Goal: Information Seeking & Learning: Learn about a topic

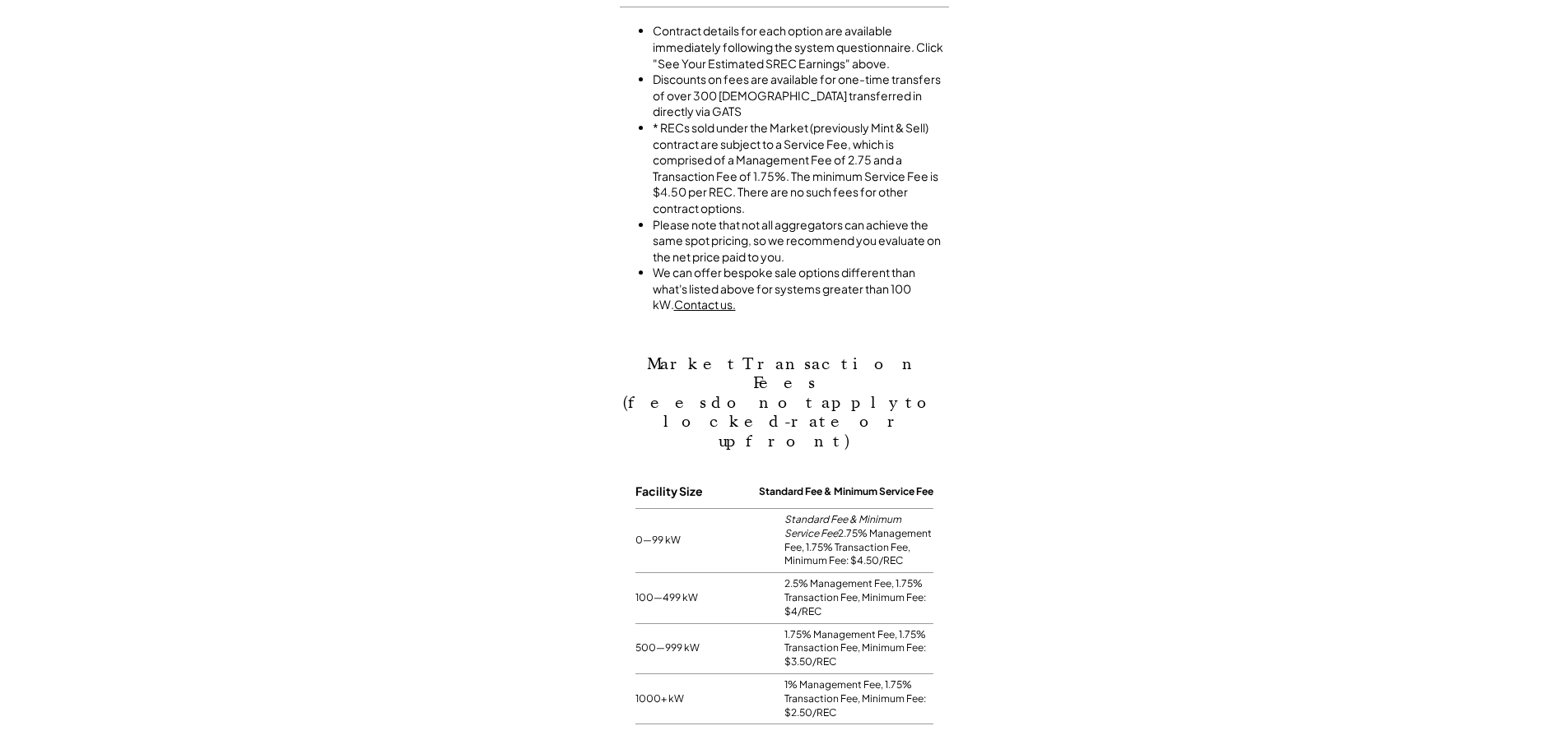
scroll to position [1234, 0]
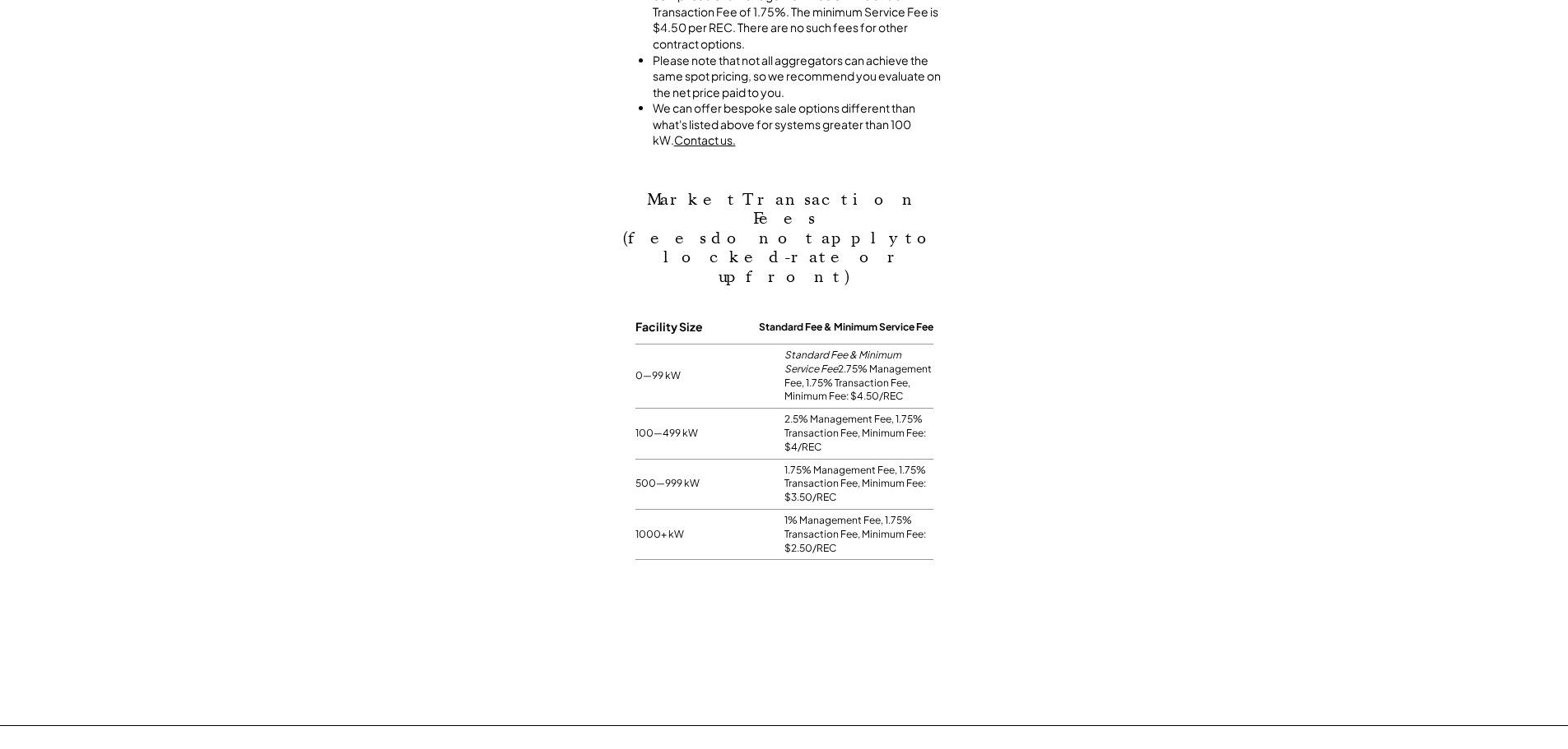
drag, startPoint x: 838, startPoint y: 339, endPoint x: 779, endPoint y: 339, distance: 59.0
click at [779, 344] on div "0—99 kW Standard Fee & Minimum Service Fee 2.75% Management Fee, 1.75% Transact…" at bounding box center [784, 376] width 298 height 64
click at [1020, 385] on div "Market Transaction Fees (fees do not apply to locked-rate or upfront) Facility …" at bounding box center [784, 354] width 1535 height 411
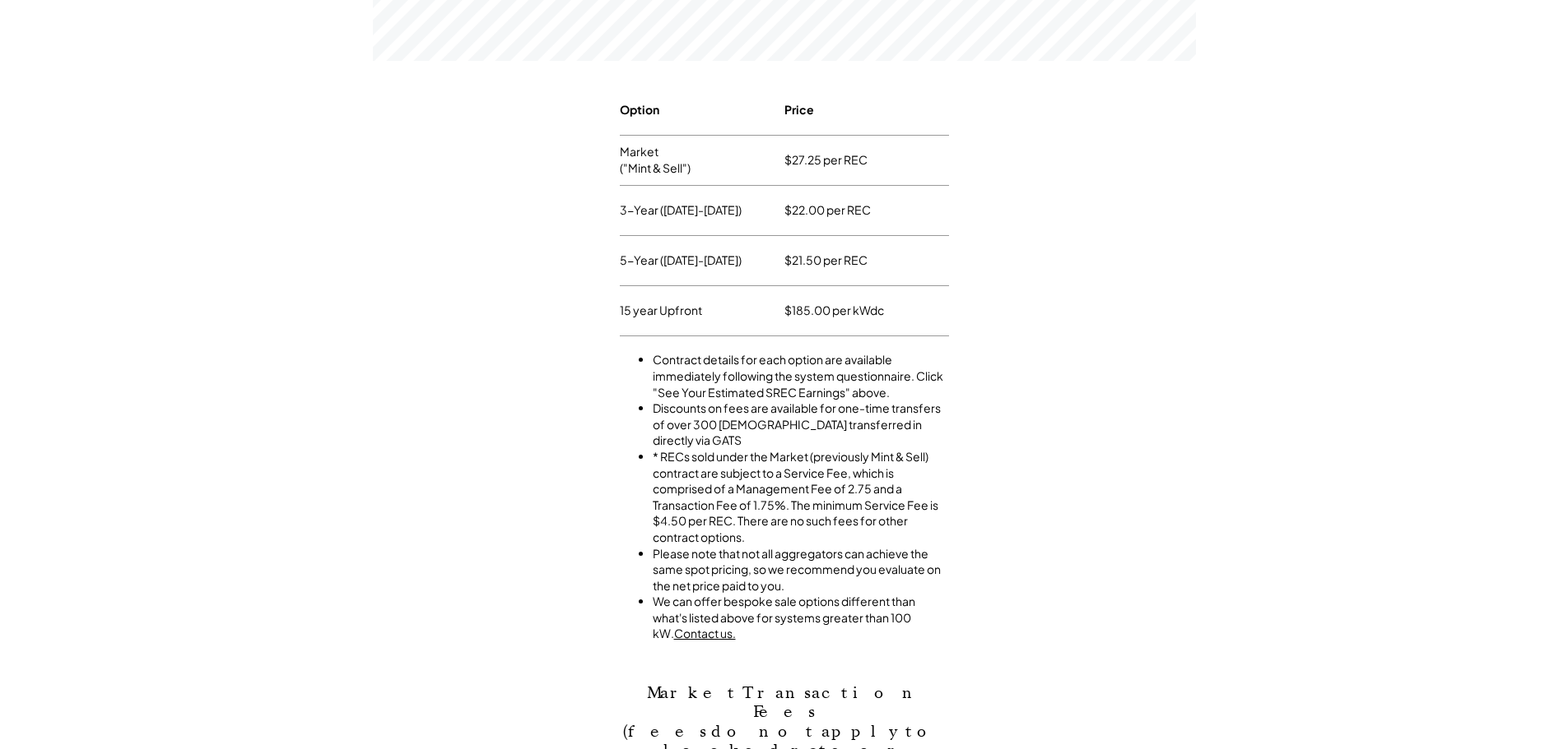
scroll to position [823, 0]
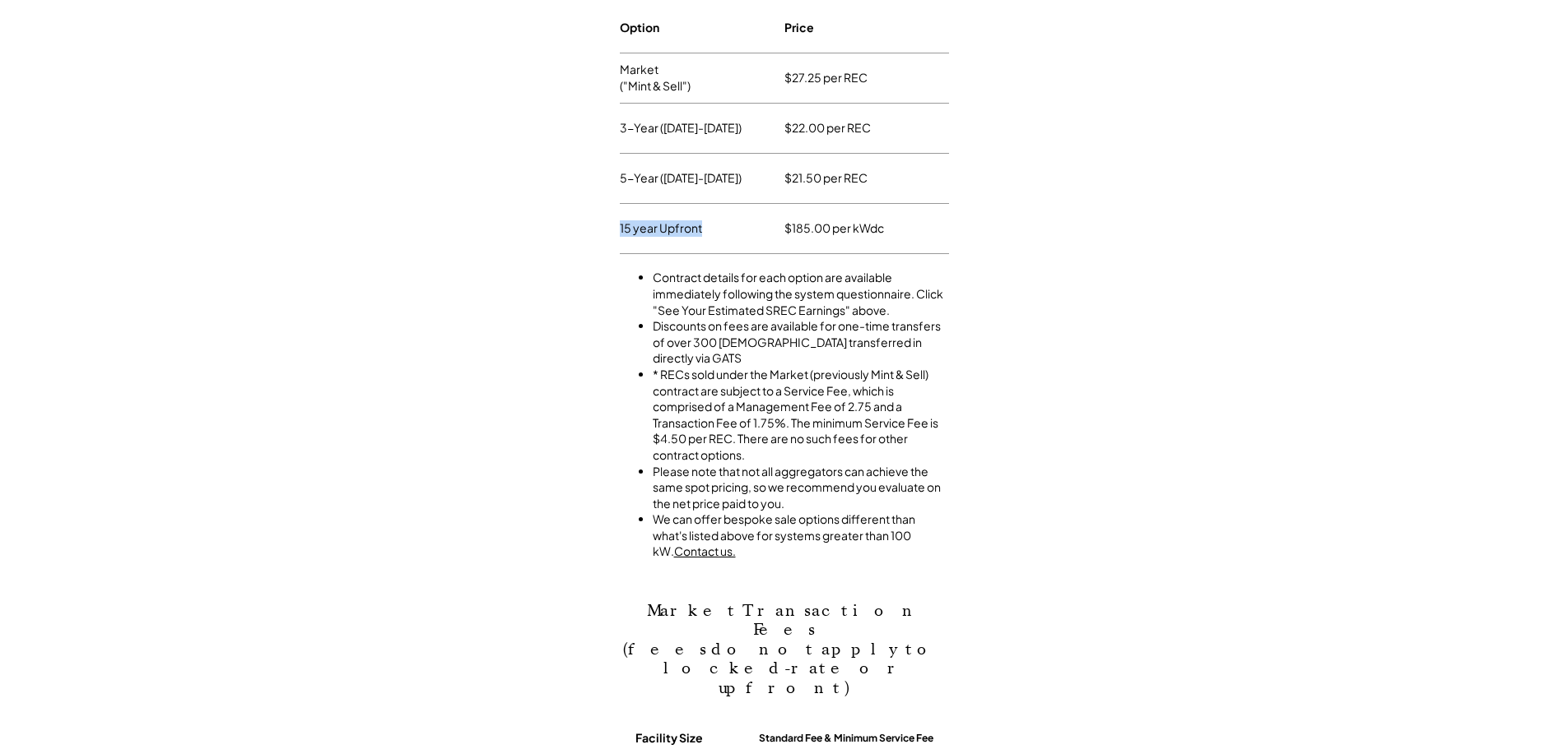
drag, startPoint x: 867, startPoint y: 178, endPoint x: 756, endPoint y: 239, distance: 126.7
click at [751, 222] on div "Option Price Market ("Mint & Sell") $27.25 per REC 3-Year ([DATE]-[DATE]) $22.0…" at bounding box center [784, 129] width 329 height 251
click at [832, 468] on li "Please note that not all aggregators can achieve the same spot pricing, so we r…" at bounding box center [800, 488] width 297 height 49
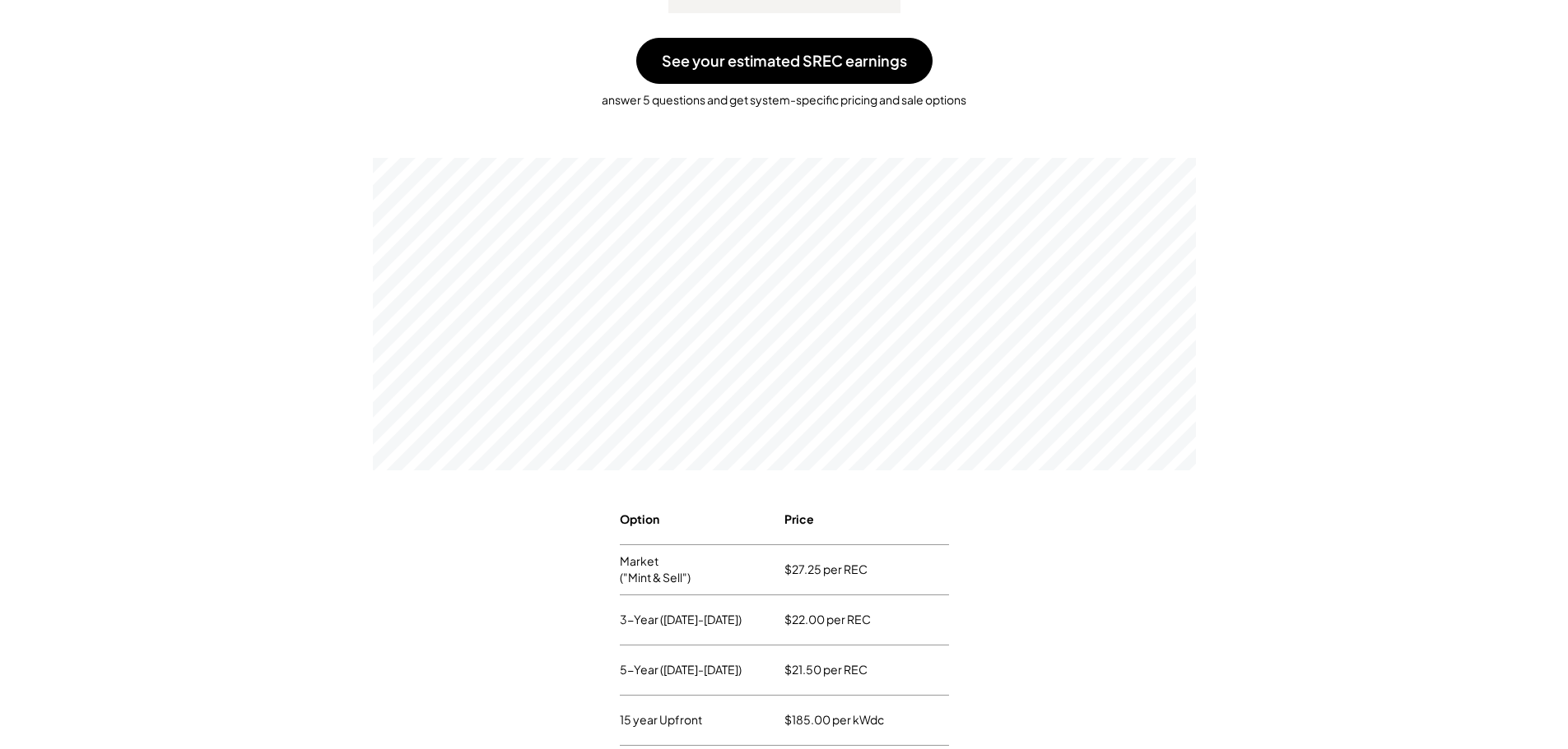
scroll to position [329, 0]
click at [1461, 419] on div at bounding box center [784, 304] width 1535 height 338
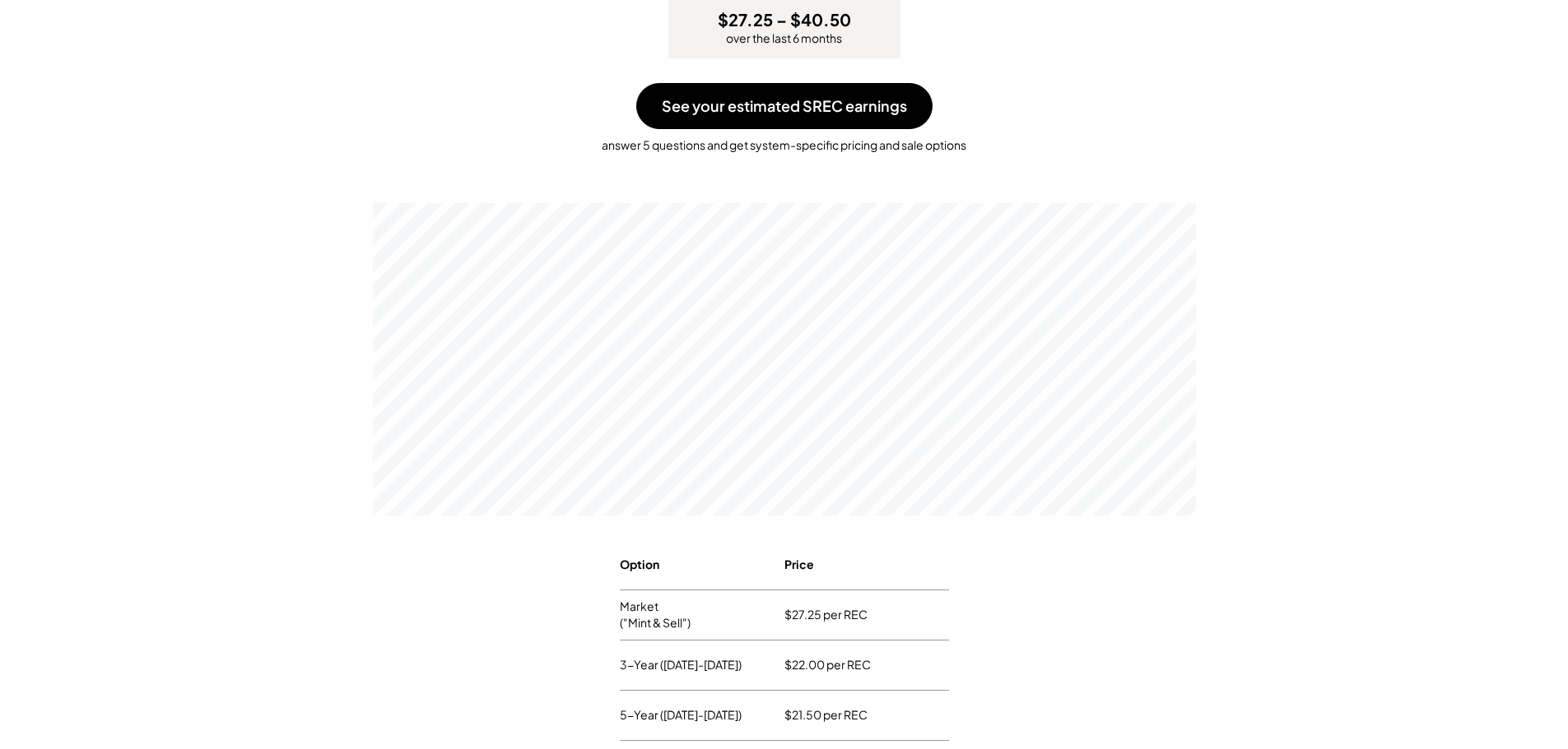
scroll to position [0, 0]
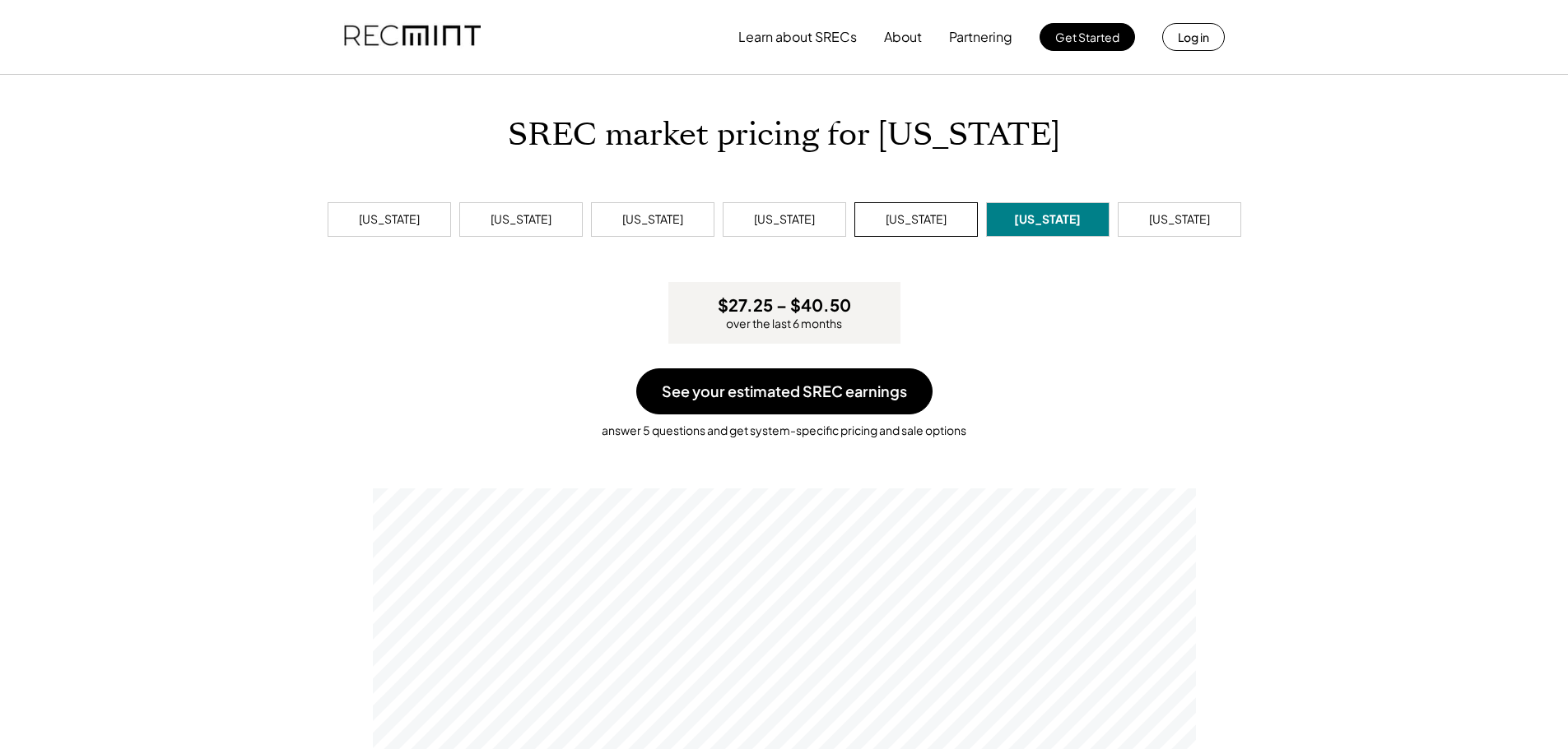
click at [938, 214] on div "[US_STATE]" at bounding box center [915, 219] width 60 height 16
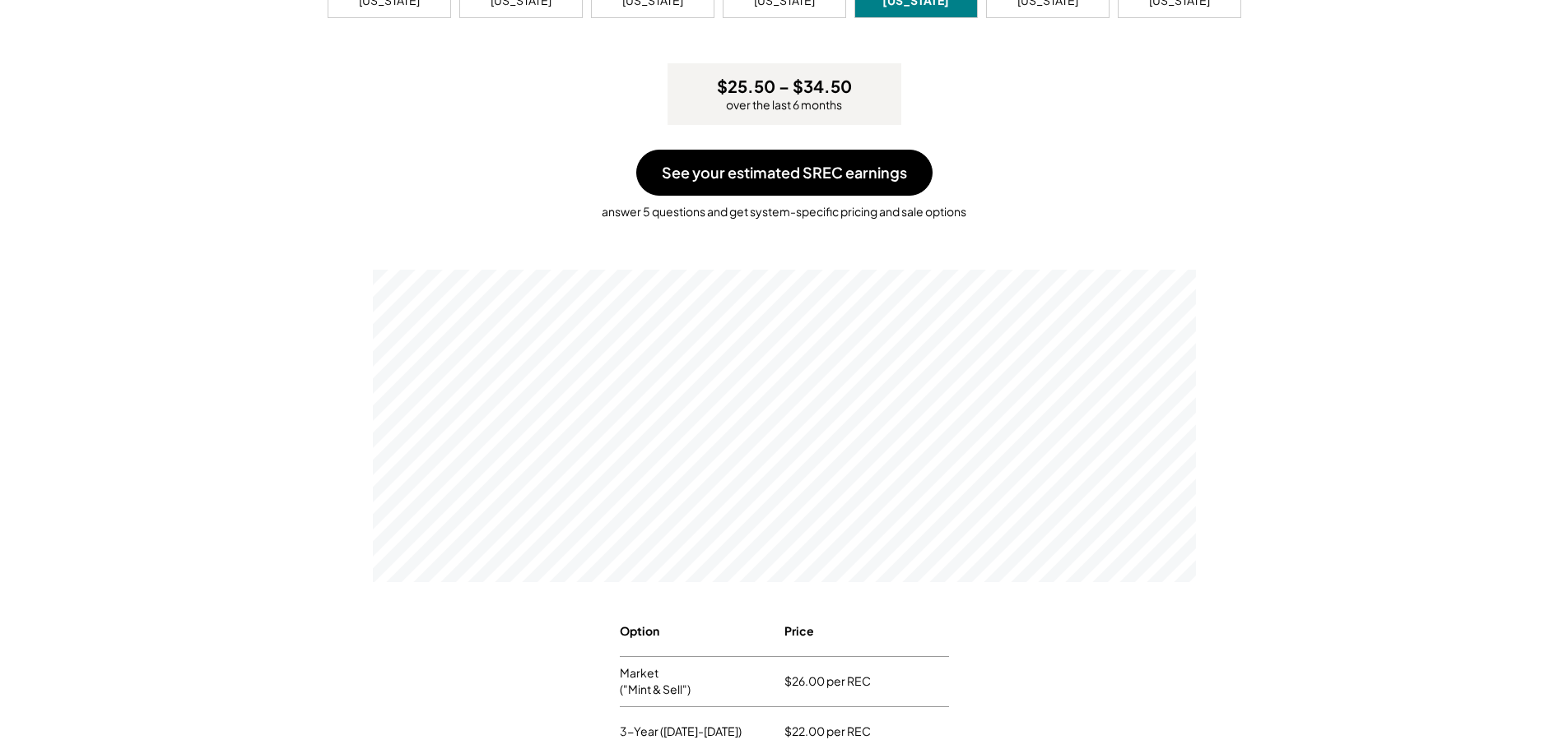
scroll to position [82, 0]
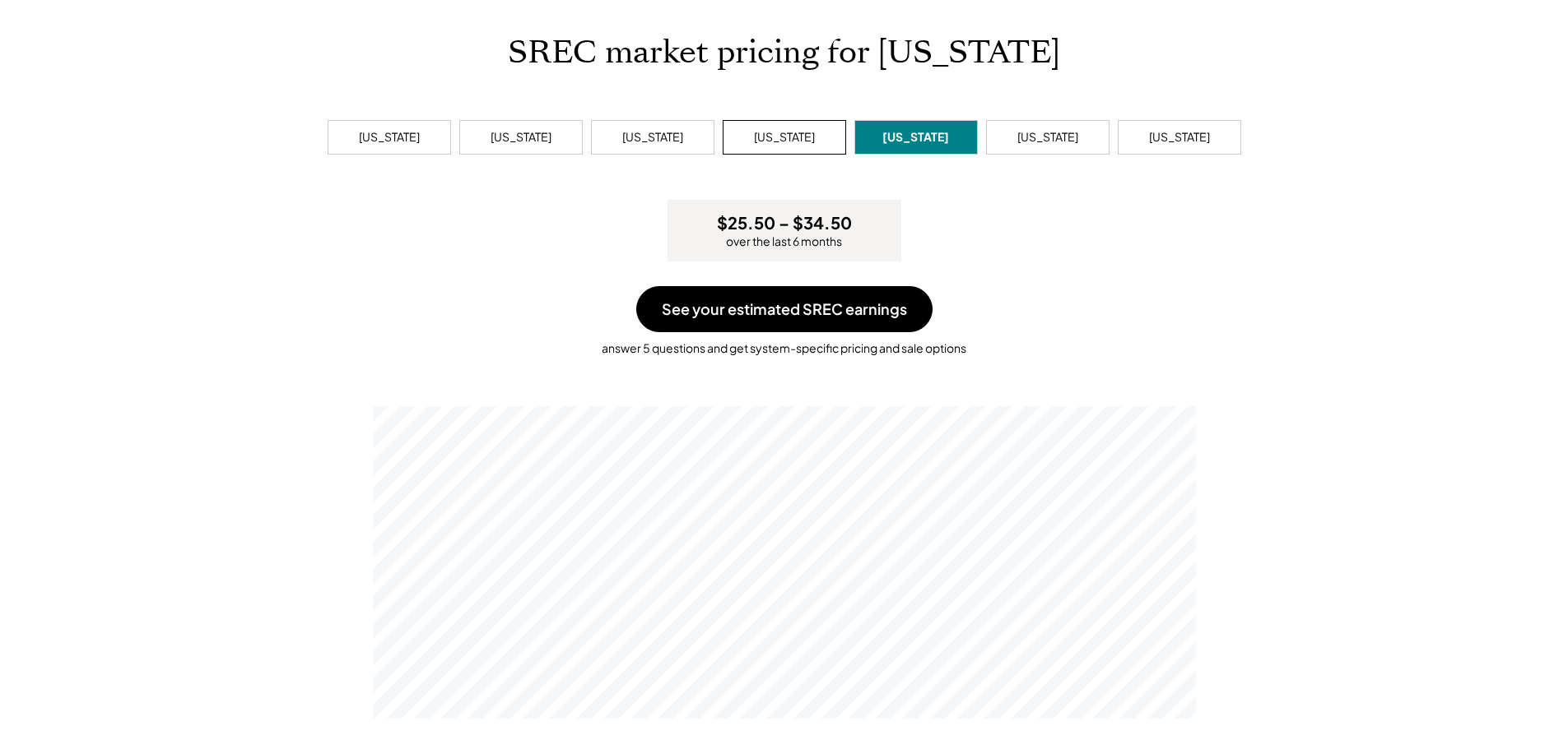
click at [790, 134] on div "[US_STATE]" at bounding box center [784, 137] width 60 height 16
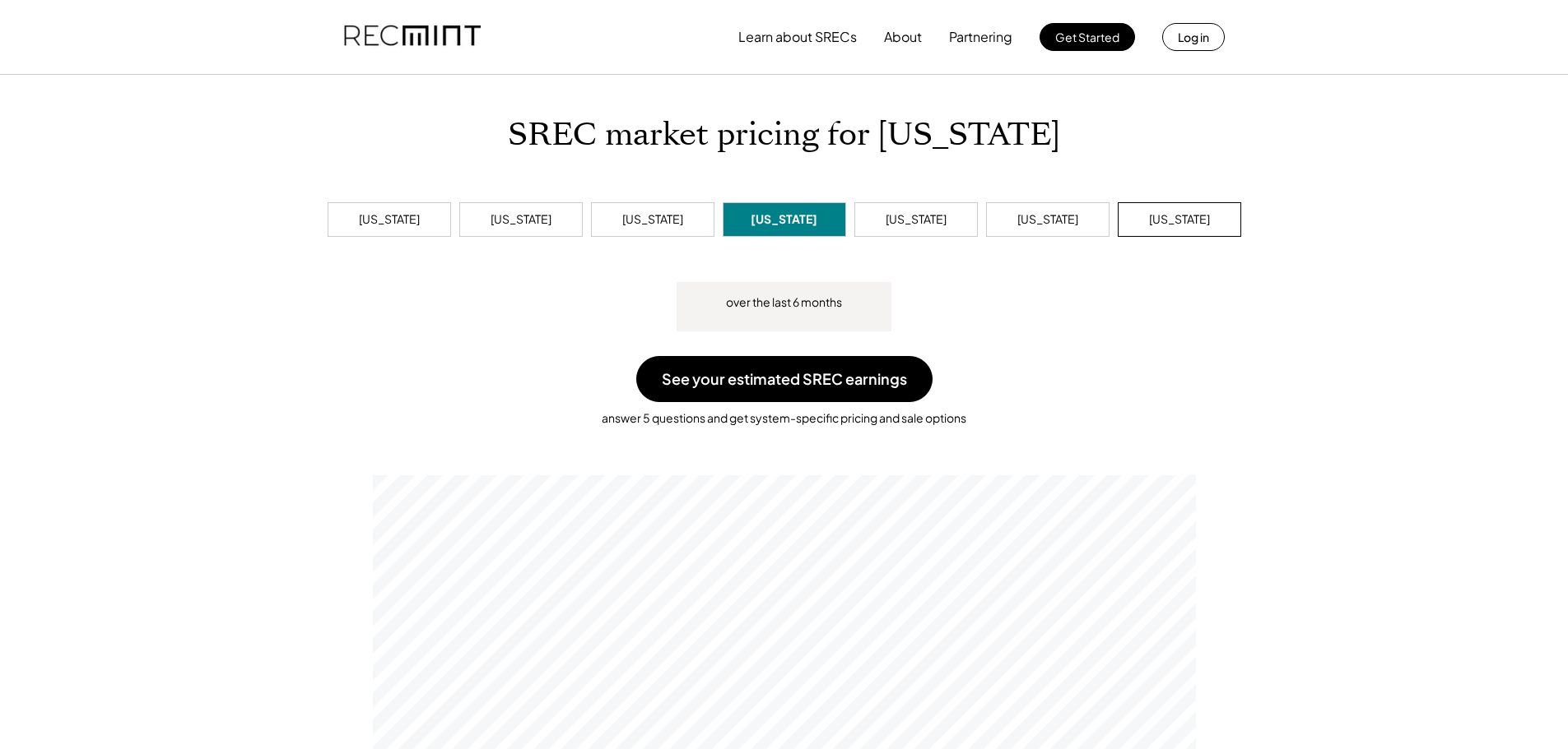
click at [1194, 230] on div "[US_STATE]" at bounding box center [1179, 220] width 124 height 35
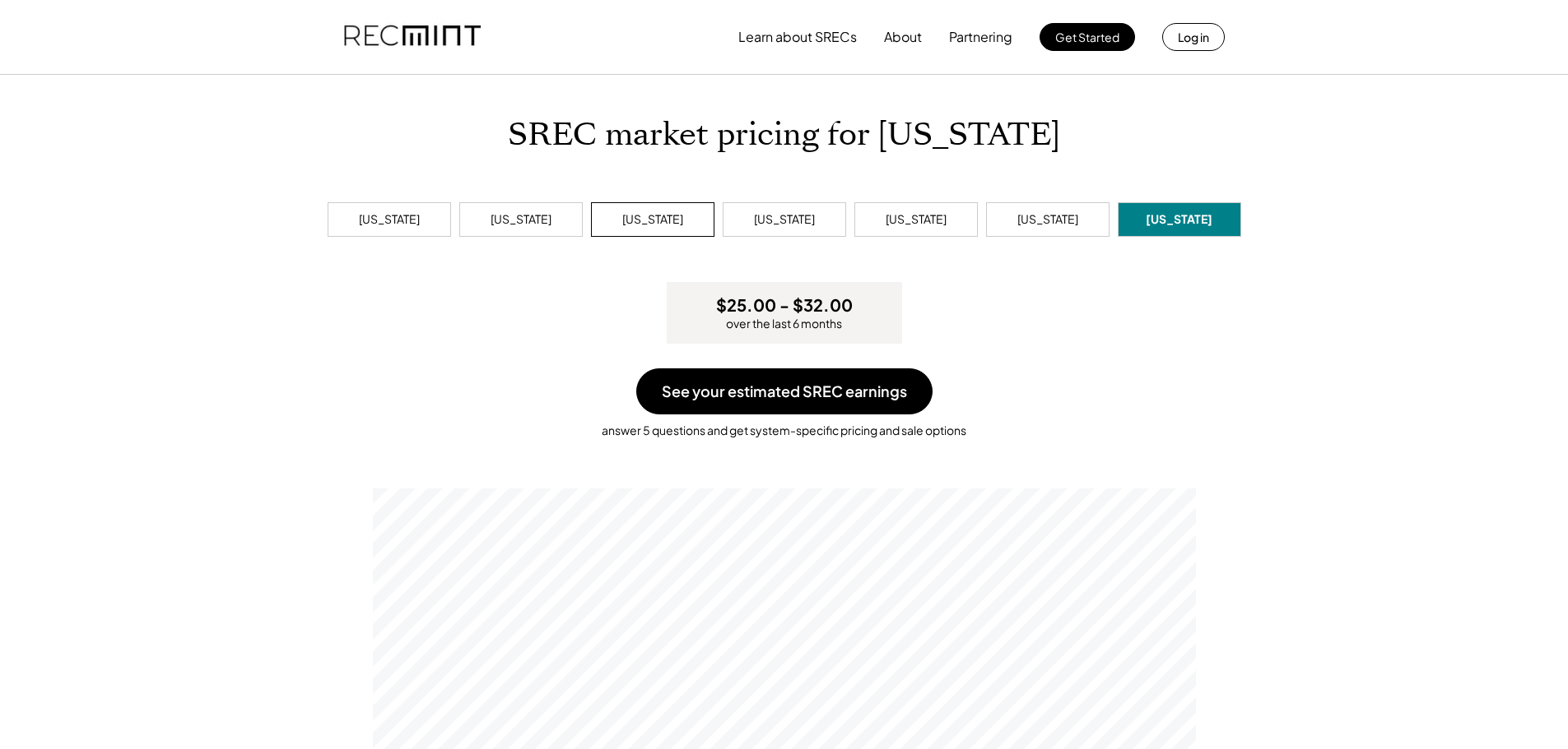
click at [632, 222] on div "[US_STATE]" at bounding box center [653, 220] width 124 height 35
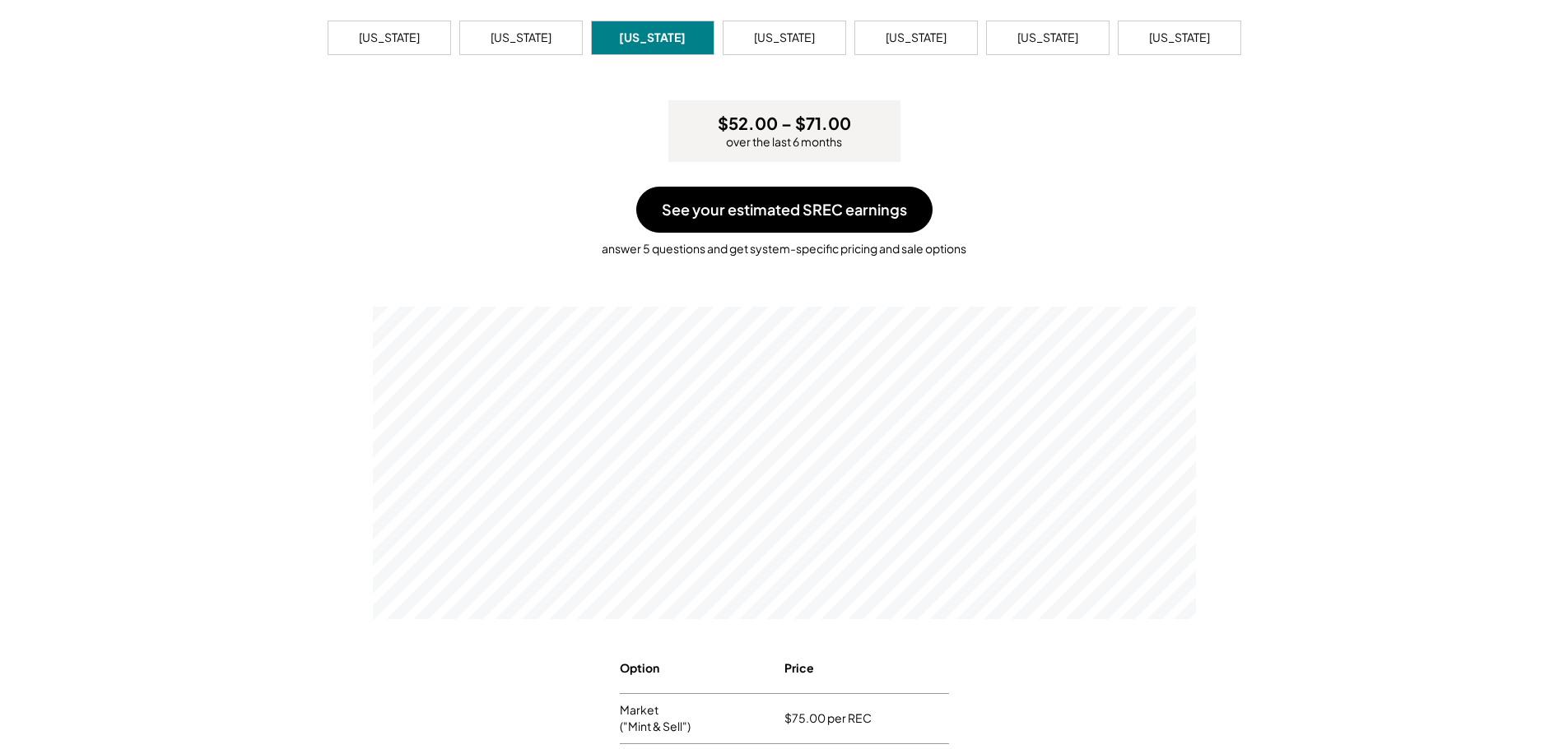
scroll to position [165, 0]
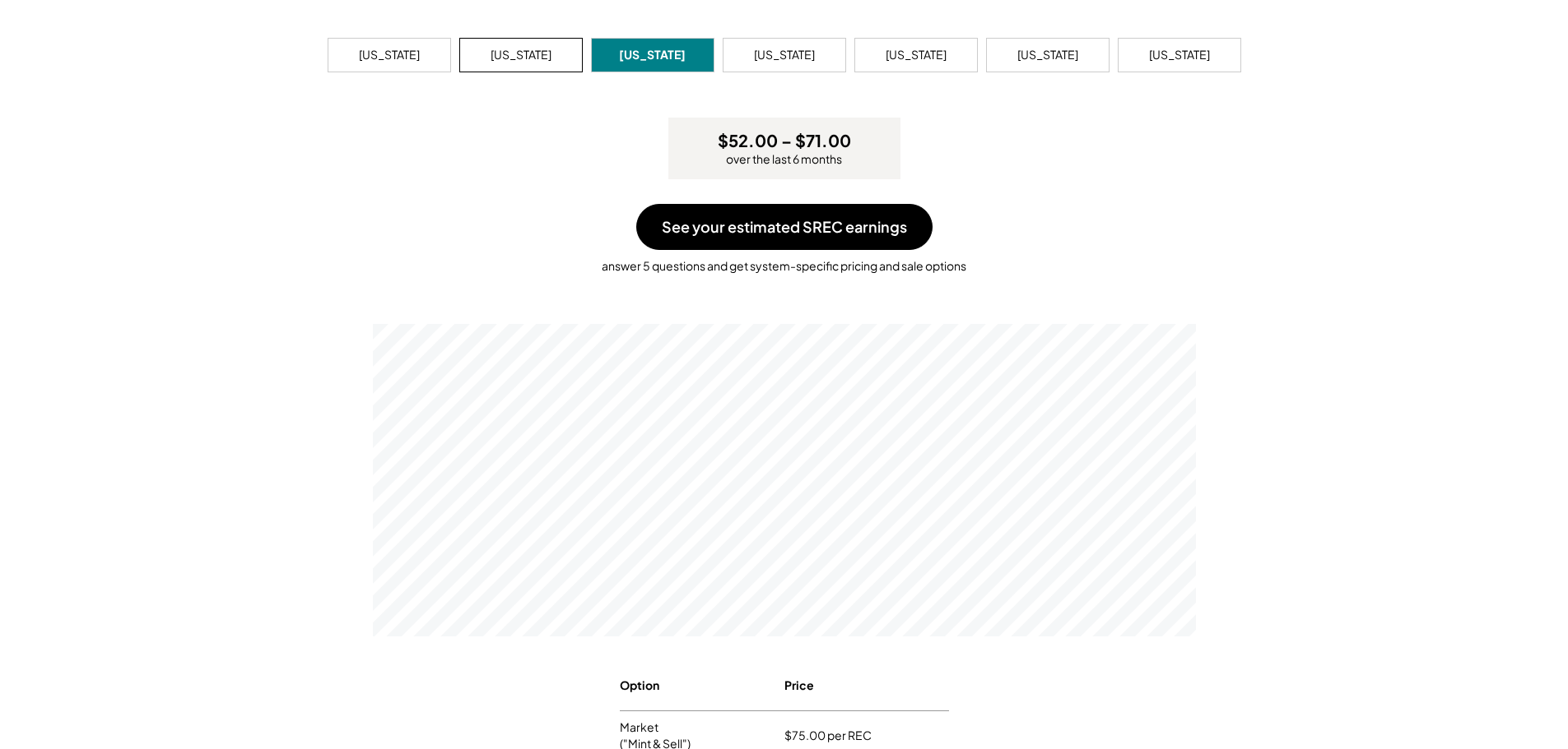
click at [490, 49] on div "[US_STATE]" at bounding box center [520, 55] width 60 height 16
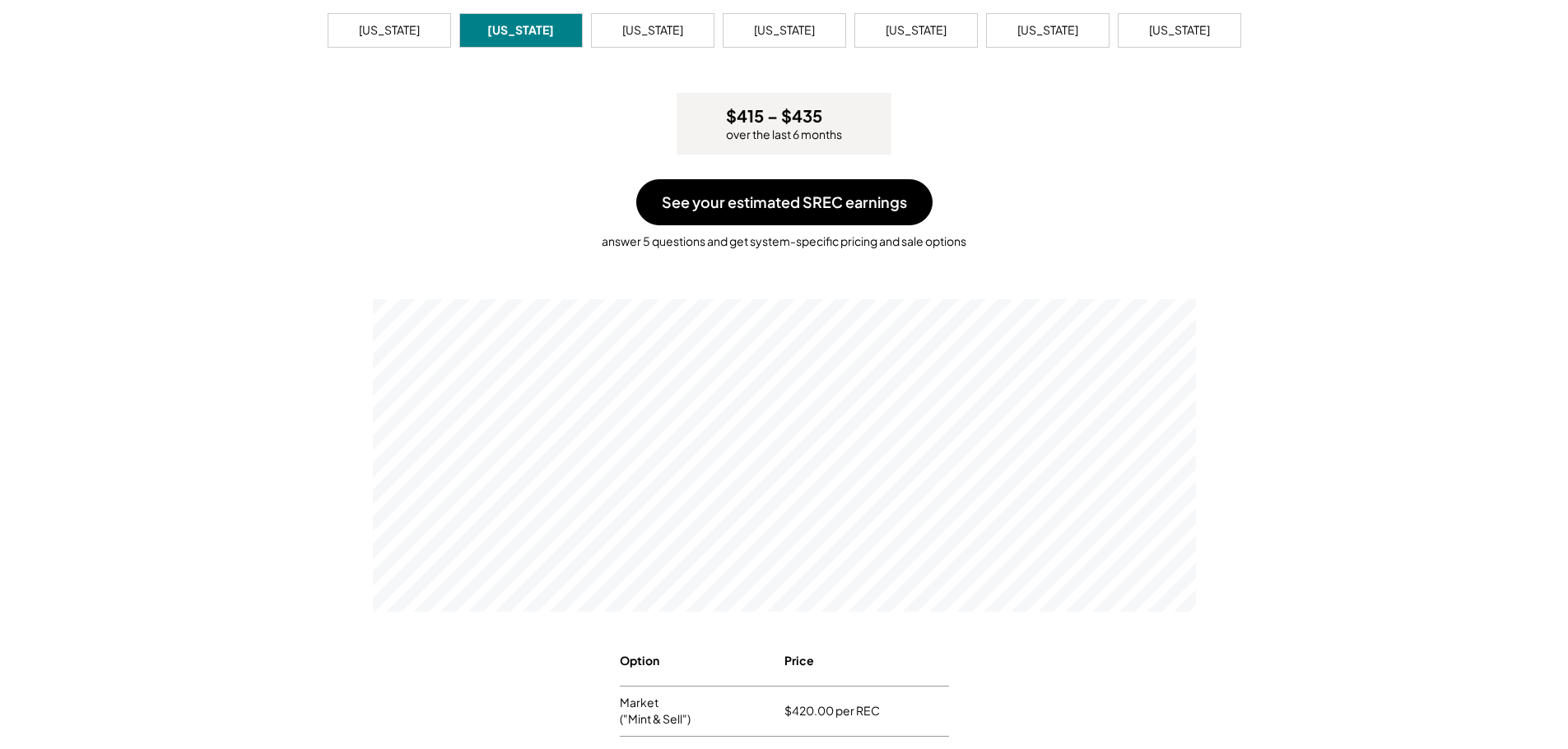
scroll to position [82, 0]
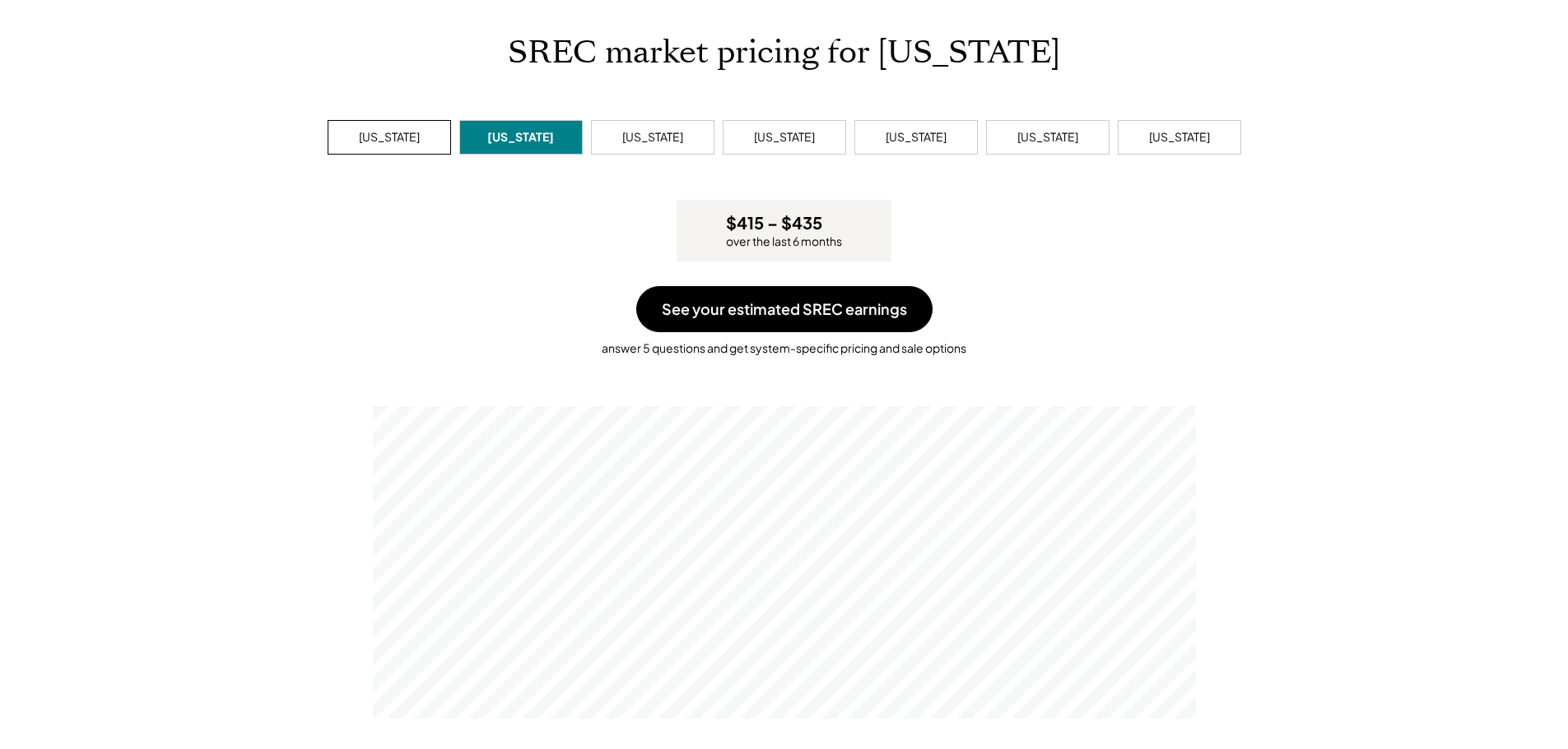
click at [411, 147] on div "[US_STATE]" at bounding box center [389, 137] width 124 height 35
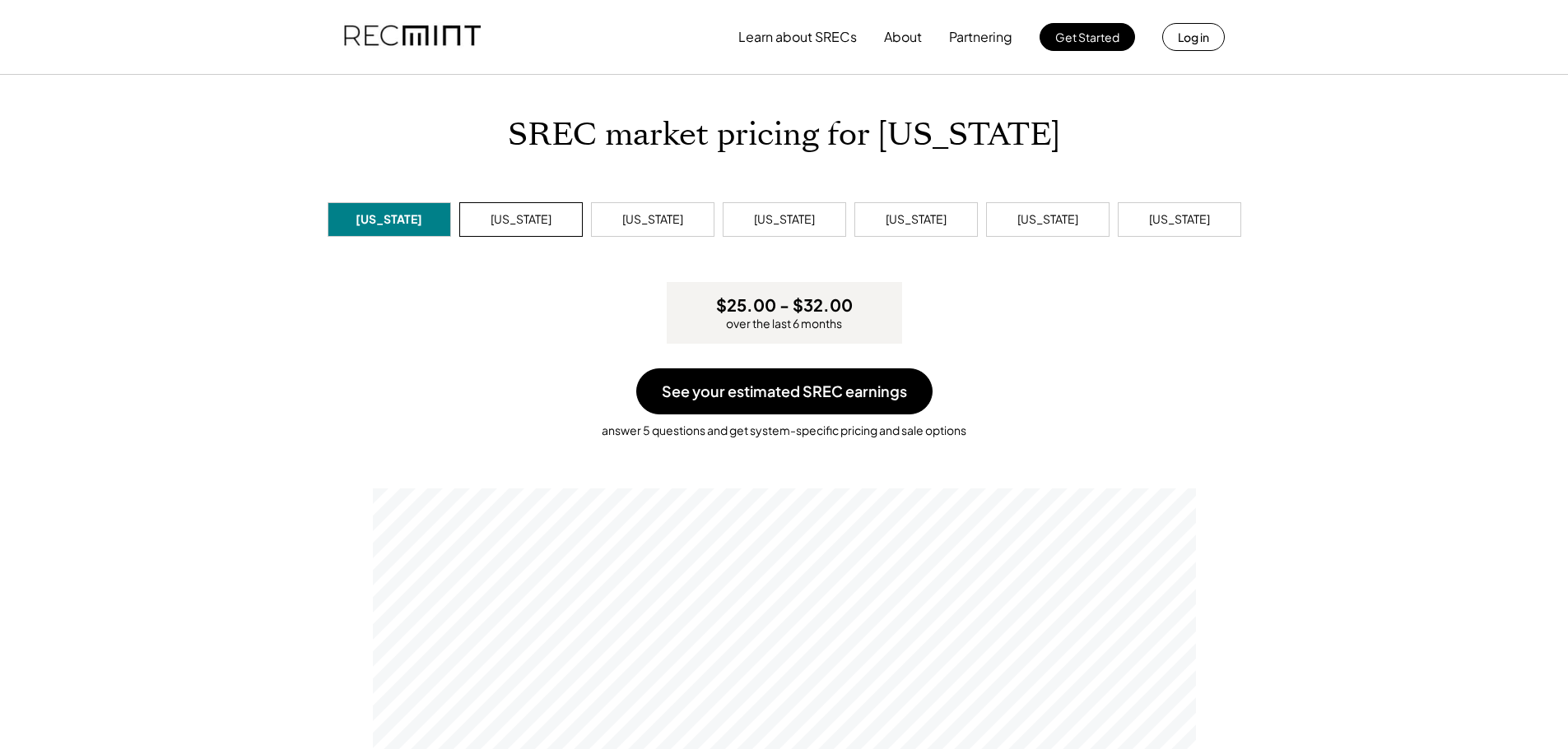
click at [549, 229] on div "[US_STATE]" at bounding box center [521, 220] width 124 height 35
click at [701, 200] on div "[US_STATE]" at bounding box center [653, 220] width 131 height 43
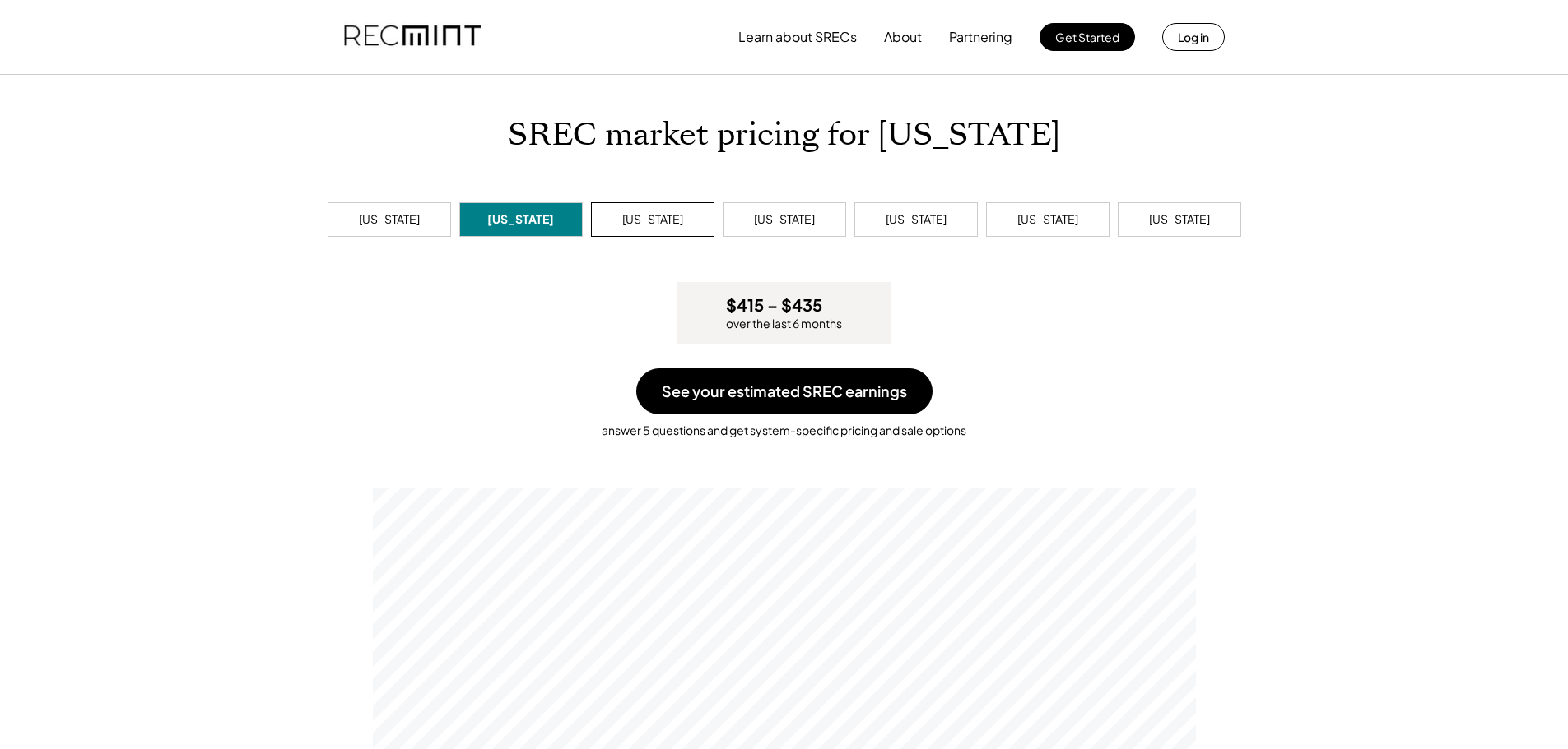
click at [694, 211] on div "[US_STATE]" at bounding box center [653, 220] width 124 height 35
